Goal: Information Seeking & Learning: Understand process/instructions

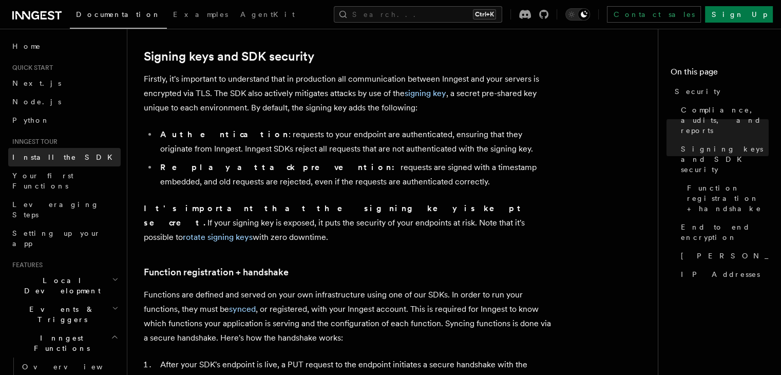
click at [26, 161] on span "Install the SDK" at bounding box center [65, 157] width 106 height 8
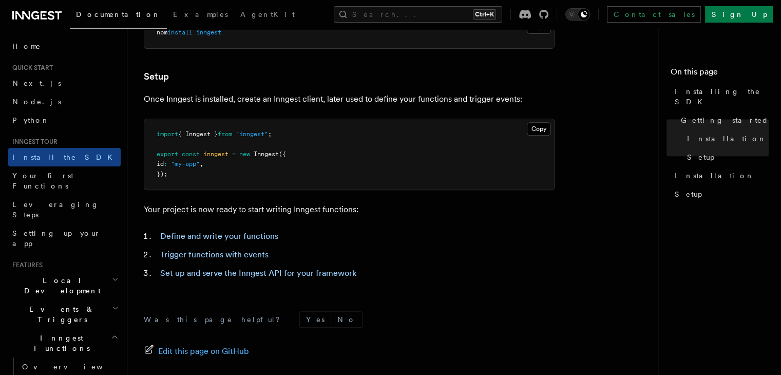
scroll to position [408, 0]
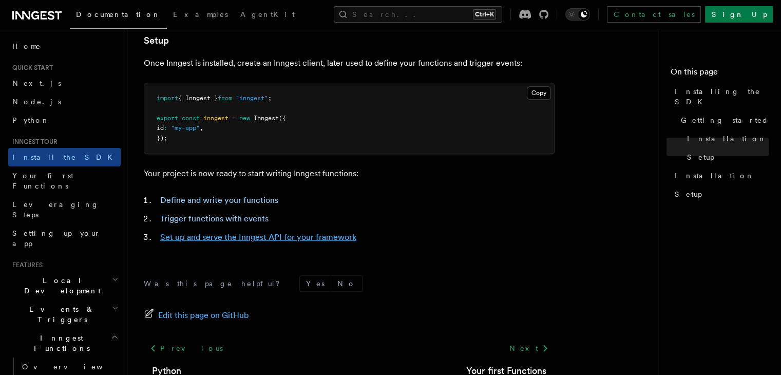
click at [194, 240] on link "Set up and serve the Inngest API for your framework" at bounding box center [258, 237] width 196 height 10
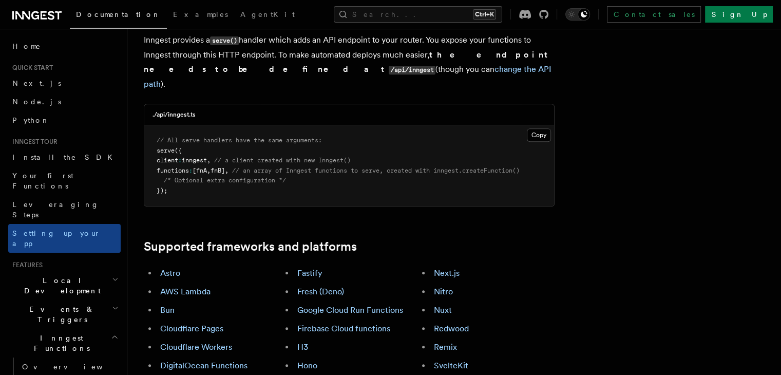
scroll to position [441, 0]
click at [59, 304] on span "Events & Triggers" at bounding box center [60, 314] width 104 height 21
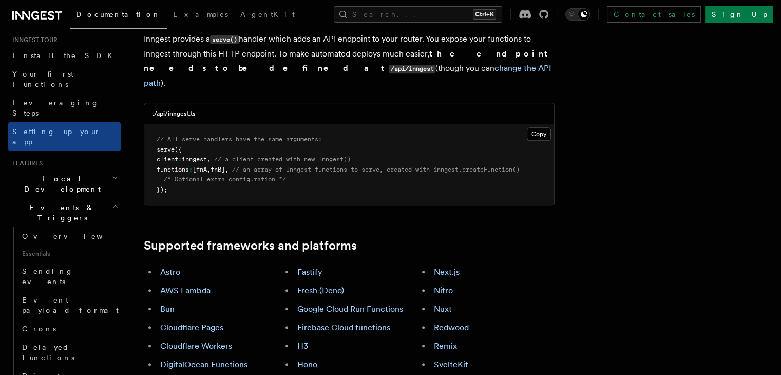
scroll to position [102, 0]
click at [62, 261] on link "Sending events" at bounding box center [69, 275] width 103 height 29
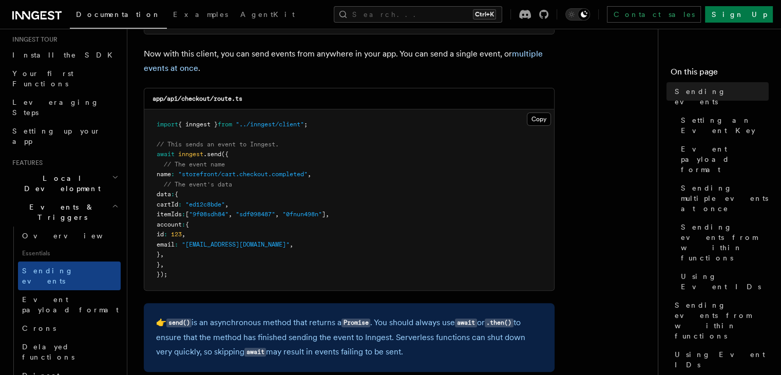
scroll to position [251, 0]
click at [677, 115] on link "Setting an Event Key" at bounding box center [723, 125] width 92 height 29
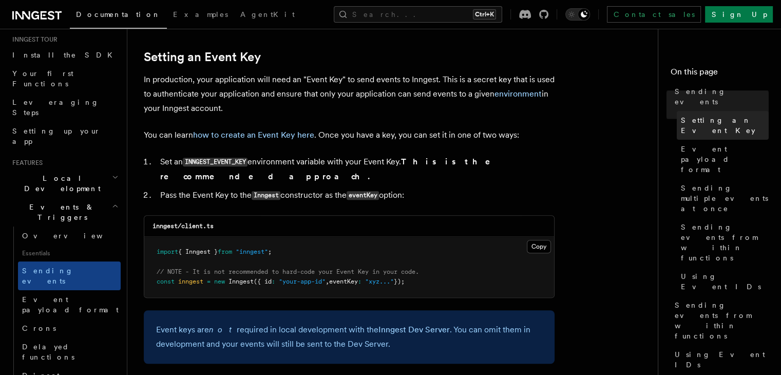
scroll to position [773, 0]
